Goal: Navigation & Orientation: Find specific page/section

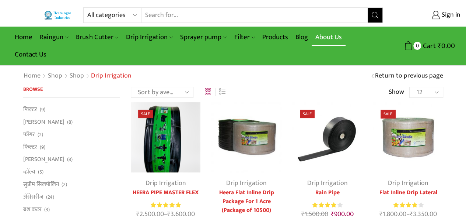
click at [327, 38] on link "About Us" at bounding box center [329, 36] width 34 height 17
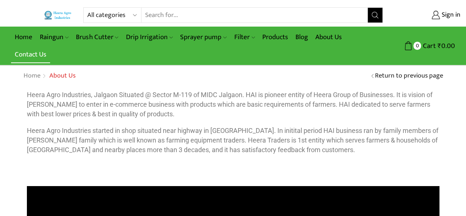
click at [33, 56] on link "Contact Us" at bounding box center [30, 54] width 39 height 17
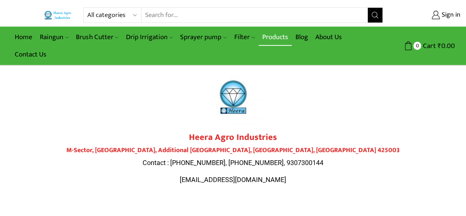
click at [269, 35] on link "Products" at bounding box center [275, 36] width 33 height 17
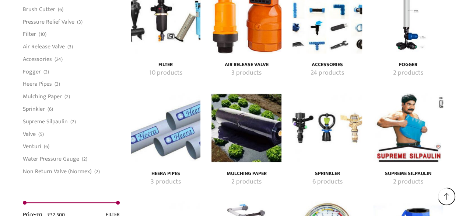
scroll to position [1474, 0]
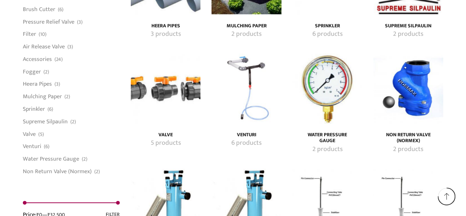
click at [241, 132] on h4 "Venturi" at bounding box center [246, 135] width 53 height 6
